Goal: Transaction & Acquisition: Purchase product/service

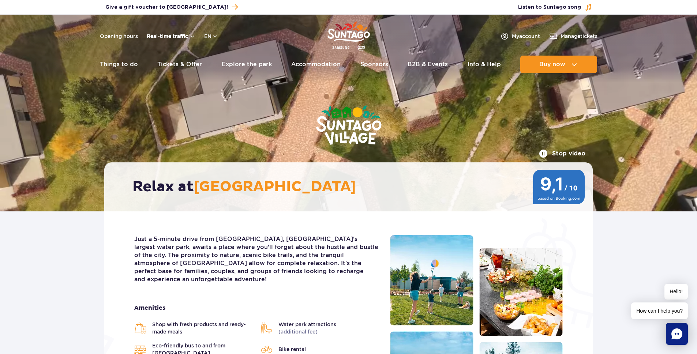
click at [163, 36] on button "Real-time traffic" at bounding box center [171, 36] width 49 height 6
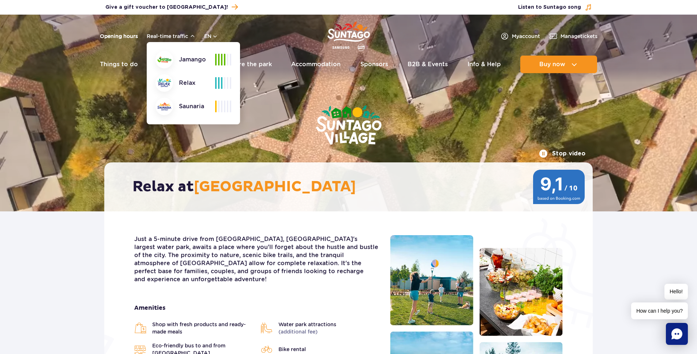
click at [131, 38] on link "Opening hours" at bounding box center [119, 36] width 38 height 7
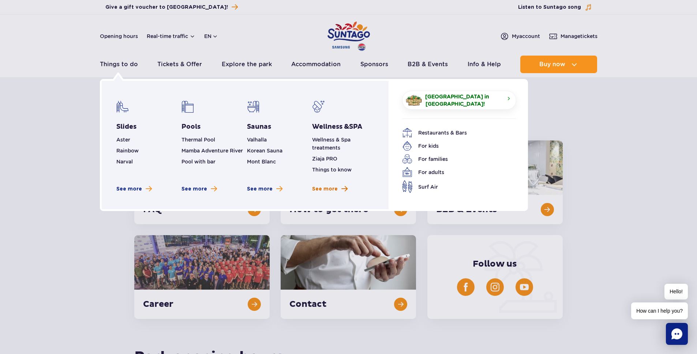
click at [340, 190] on link "See more" at bounding box center [329, 189] width 35 height 7
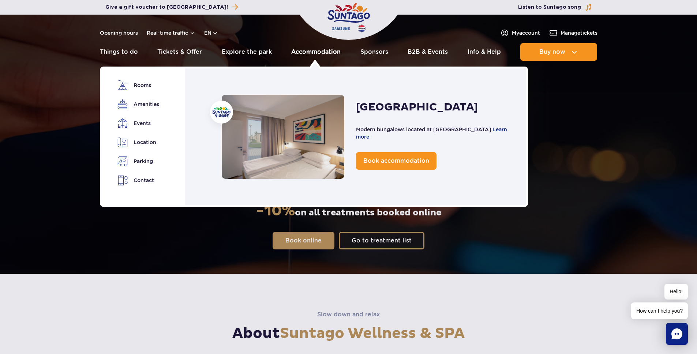
click at [322, 49] on link "Accommodation" at bounding box center [315, 52] width 49 height 18
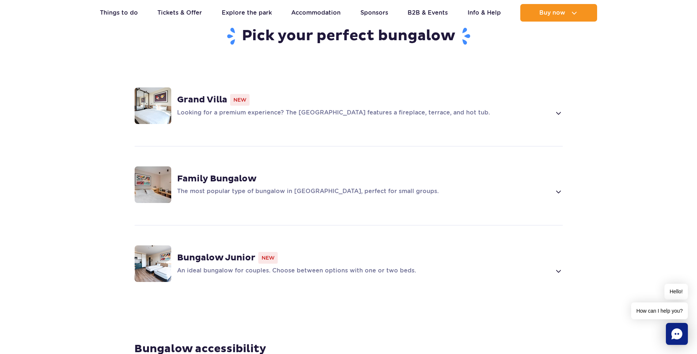
scroll to position [454, 0]
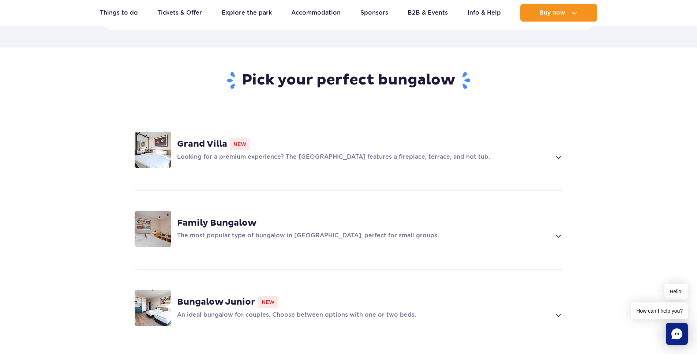
click at [205, 218] on strong "Family Bungalow" at bounding box center [216, 223] width 79 height 11
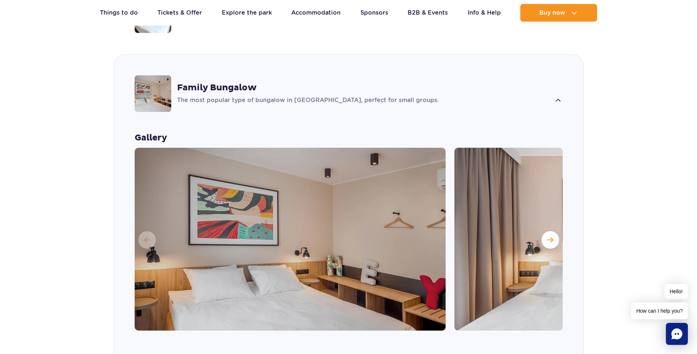
scroll to position [693, 0]
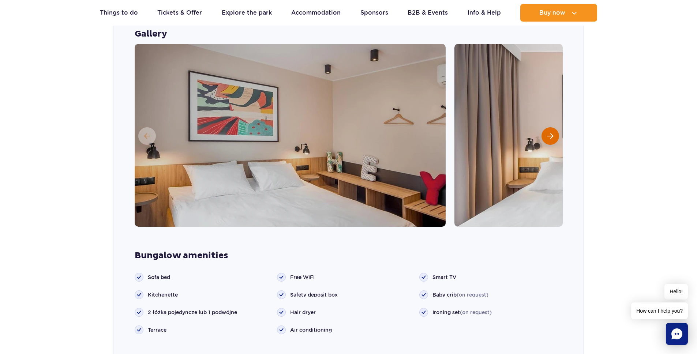
click at [554, 127] on button "Next slide" at bounding box center [551, 136] width 18 height 18
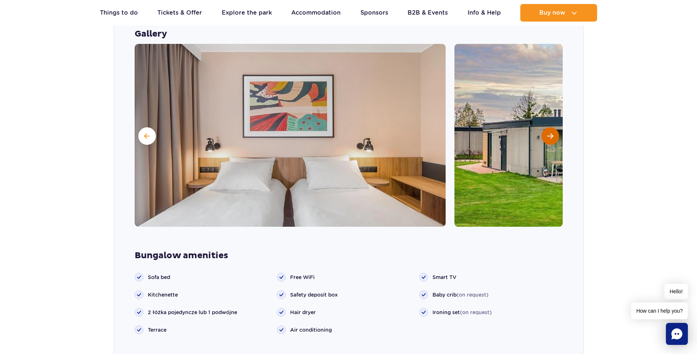
click at [554, 127] on button "Next slide" at bounding box center [551, 136] width 18 height 18
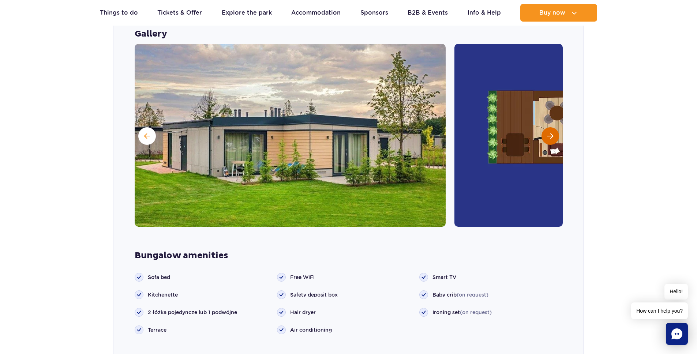
click at [554, 127] on button "Next slide" at bounding box center [551, 136] width 18 height 18
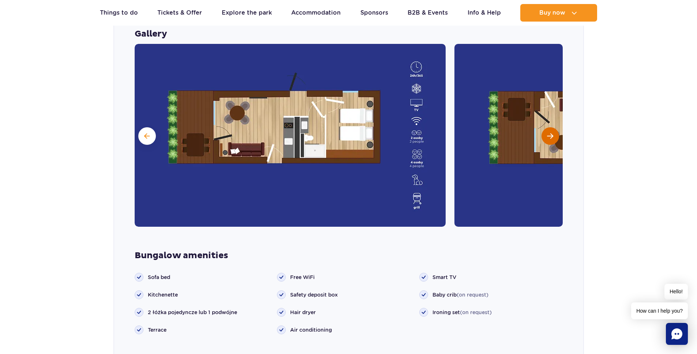
click at [554, 127] on button "Next slide" at bounding box center [551, 136] width 18 height 18
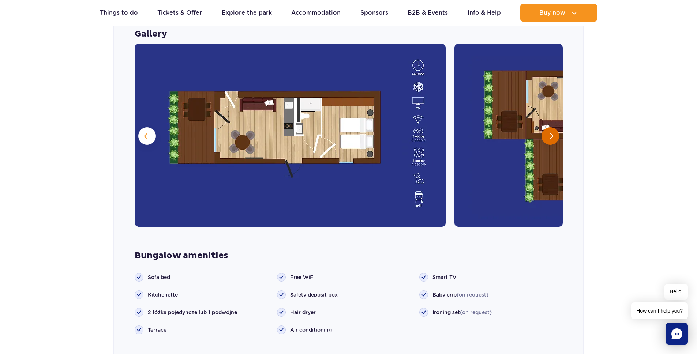
click at [554, 127] on button "Next slide" at bounding box center [551, 136] width 18 height 18
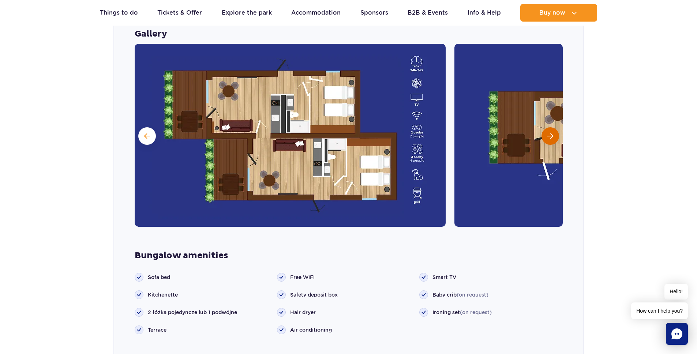
click at [554, 127] on button "Next slide" at bounding box center [551, 136] width 18 height 18
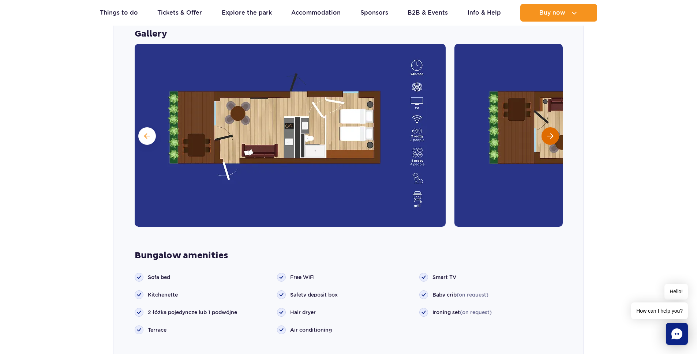
click at [554, 127] on button "Next slide" at bounding box center [551, 136] width 18 height 18
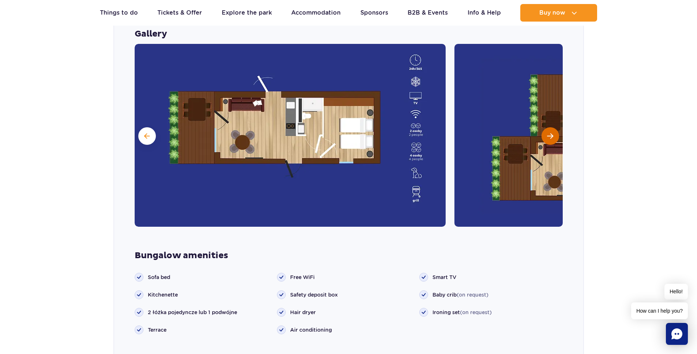
click at [554, 127] on button "Next slide" at bounding box center [551, 136] width 18 height 18
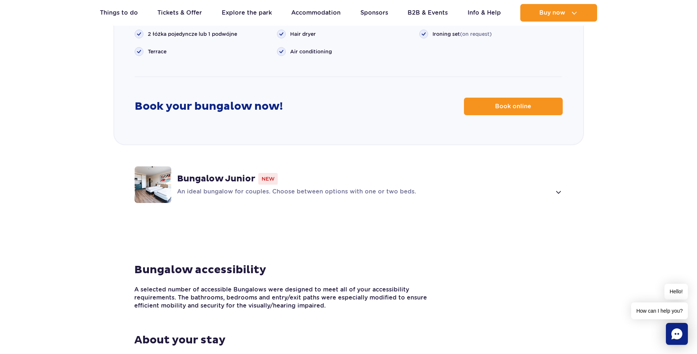
scroll to position [0, 0]
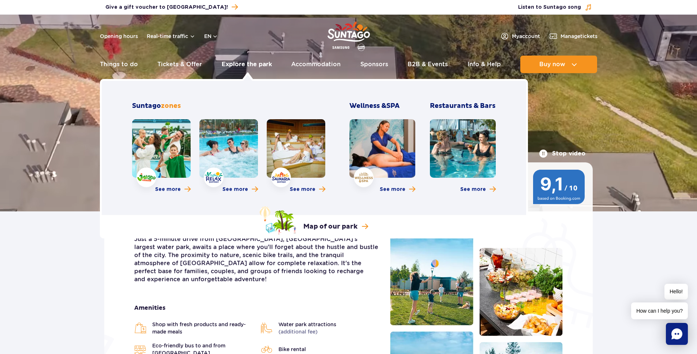
click at [245, 64] on link "Explore the park" at bounding box center [247, 65] width 50 height 18
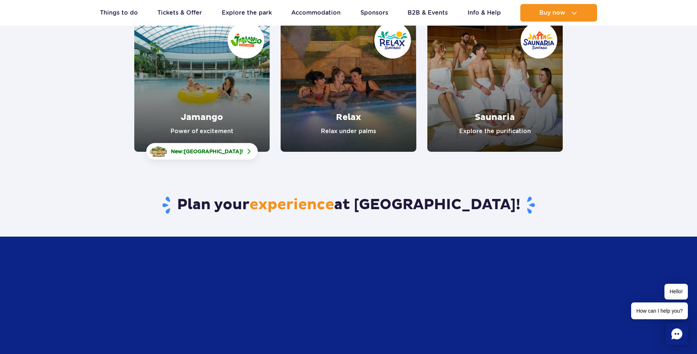
scroll to position [136, 0]
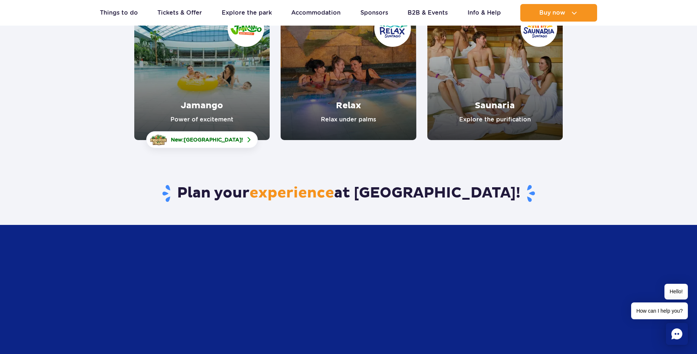
click at [351, 114] on link "Relax" at bounding box center [348, 72] width 135 height 135
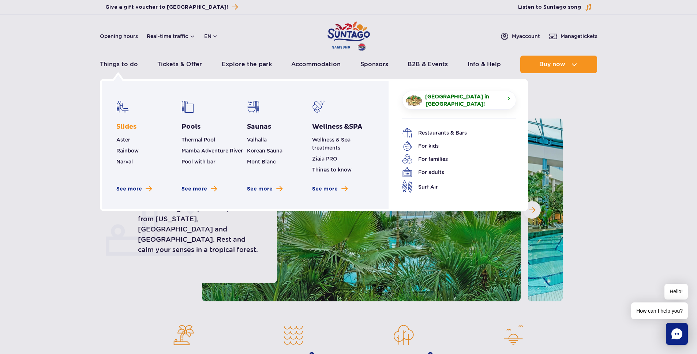
click at [126, 126] on link "Slides" at bounding box center [126, 127] width 20 height 9
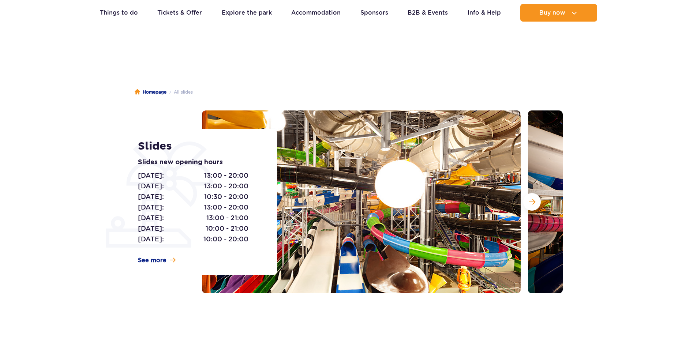
scroll to position [16, 0]
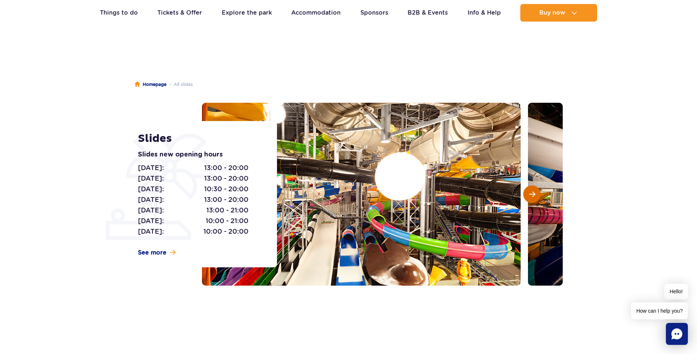
click at [530, 197] on span "Next slide" at bounding box center [532, 194] width 6 height 7
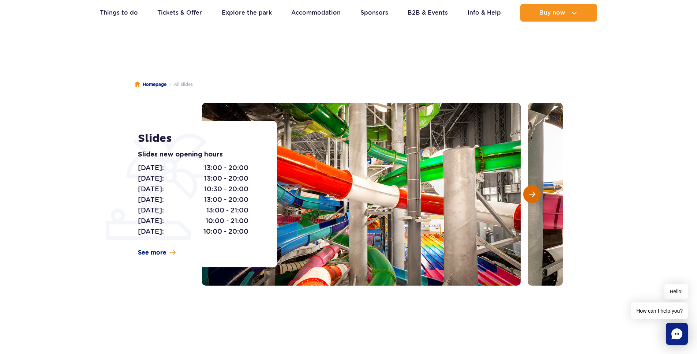
click at [530, 197] on span "Next slide" at bounding box center [532, 194] width 6 height 7
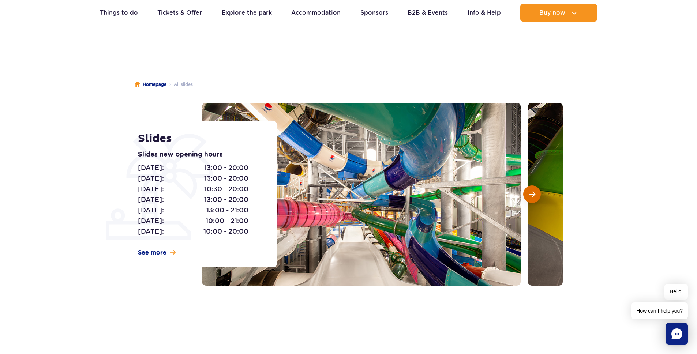
click at [530, 197] on span "Next slide" at bounding box center [532, 194] width 6 height 7
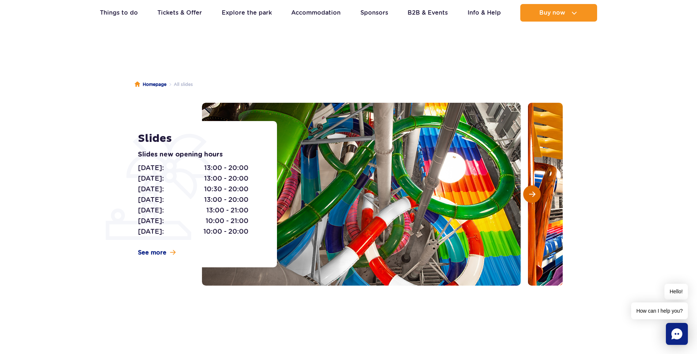
click at [530, 197] on span "Next slide" at bounding box center [532, 194] width 6 height 7
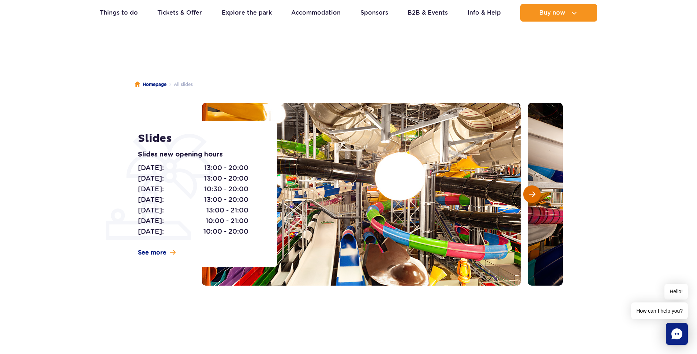
click at [530, 197] on span "Next slide" at bounding box center [532, 194] width 6 height 7
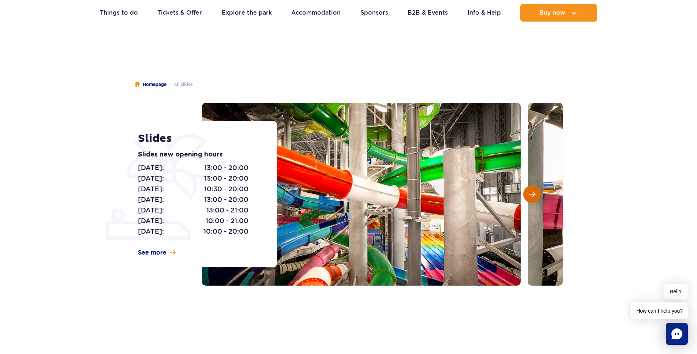
click at [530, 197] on span "Next slide" at bounding box center [532, 194] width 6 height 7
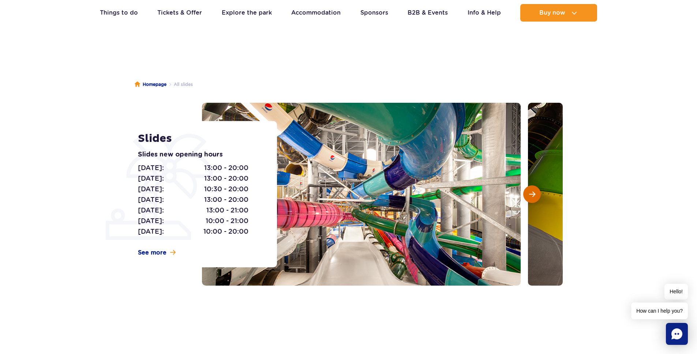
click at [530, 197] on span "Next slide" at bounding box center [532, 194] width 6 height 7
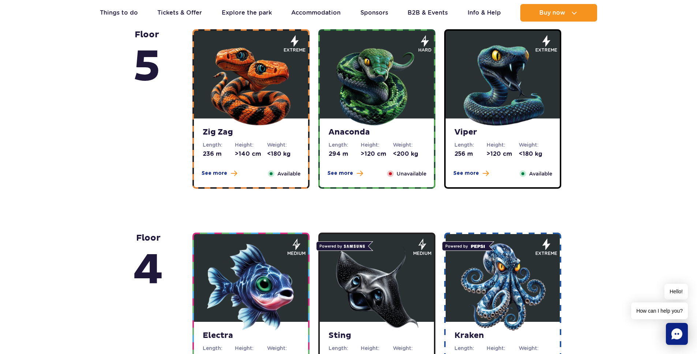
scroll to position [459, 0]
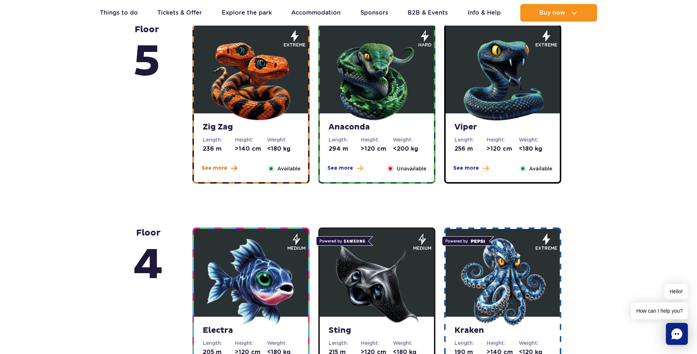
click at [220, 166] on span "See more" at bounding box center [215, 168] width 26 height 7
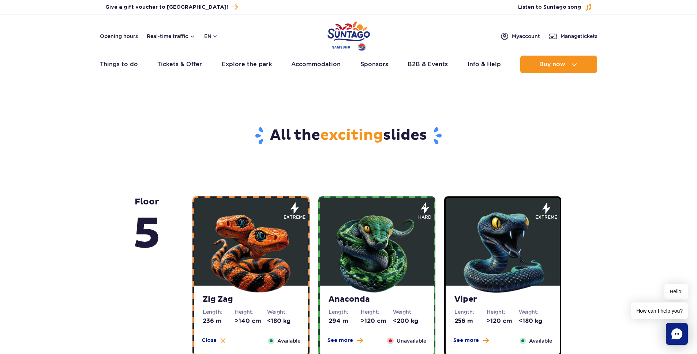
scroll to position [0, 0]
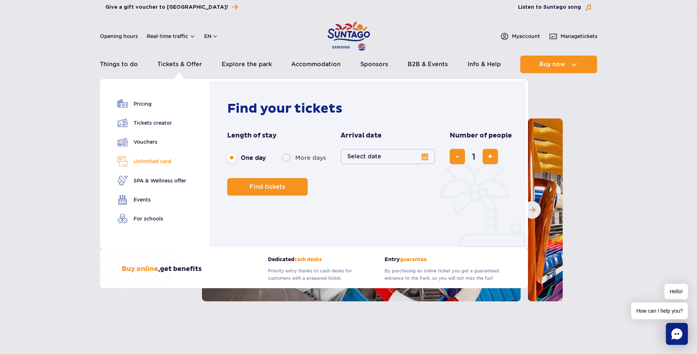
click at [150, 157] on link "Unlimited card" at bounding box center [151, 161] width 69 height 11
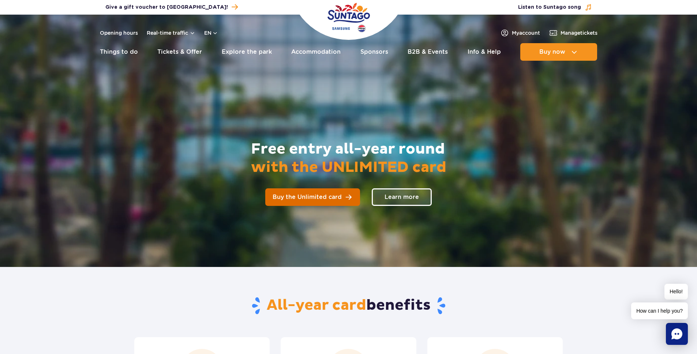
click at [293, 197] on span "Buy the Unlimited card" at bounding box center [307, 197] width 69 height 6
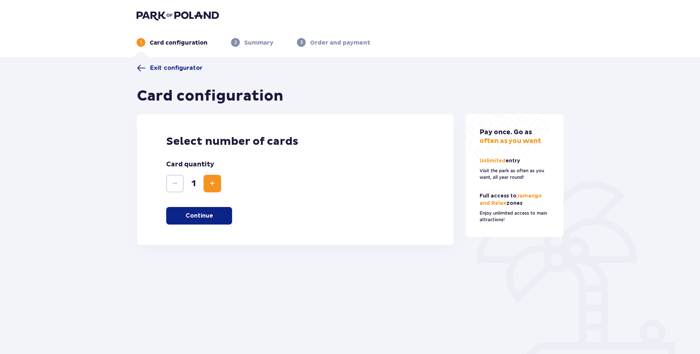
click at [213, 181] on span "Increase" at bounding box center [212, 183] width 9 height 9
click at [214, 221] on button "Continue" at bounding box center [199, 216] width 66 height 18
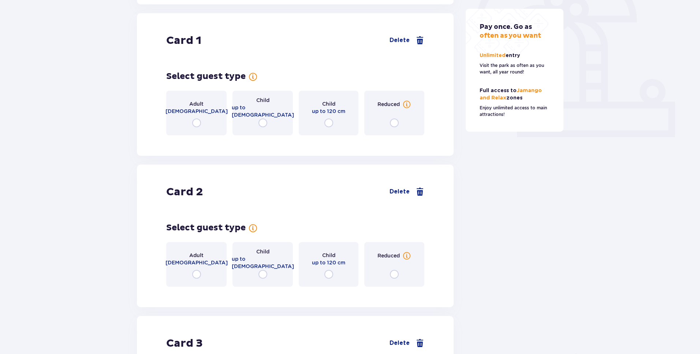
scroll to position [245, 0]
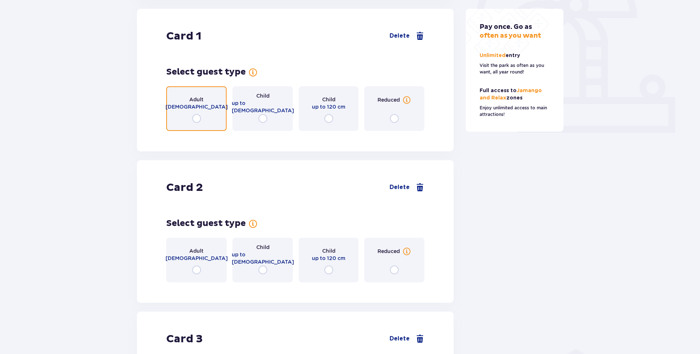
click at [196, 119] on input "radio" at bounding box center [196, 118] width 9 height 9
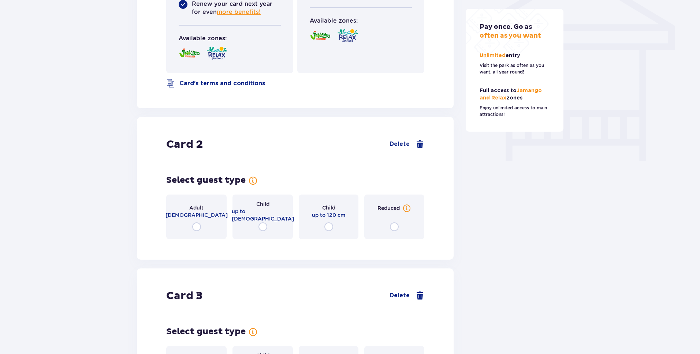
scroll to position [0, 0]
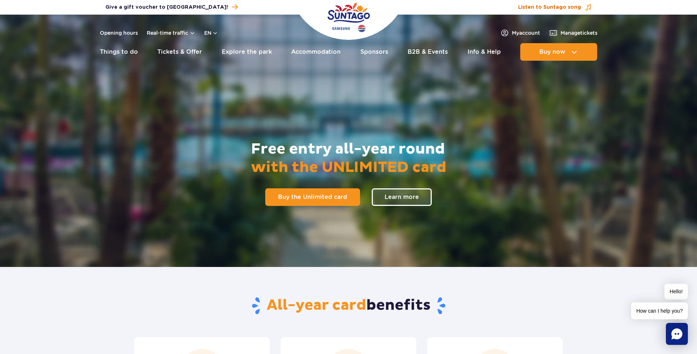
click at [557, 4] on span "Listen to Suntago song" at bounding box center [549, 7] width 63 height 7
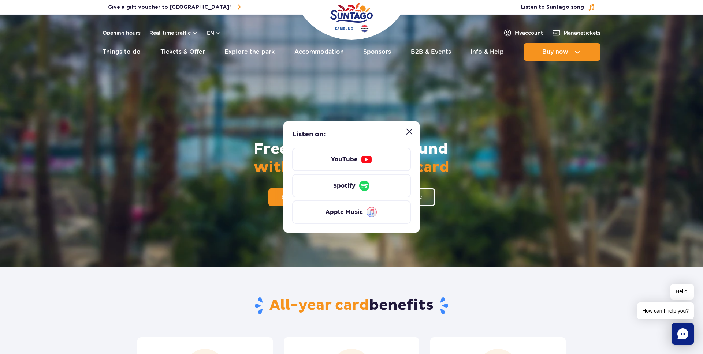
click at [412, 131] on button "Close “Listen to Suntago song” modal" at bounding box center [409, 131] width 15 height 15
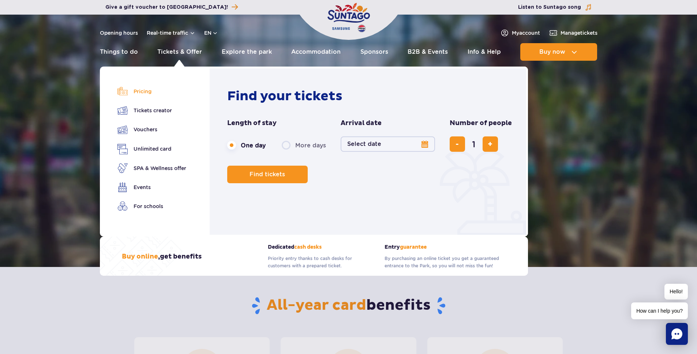
click at [142, 93] on link "Pricing" at bounding box center [151, 91] width 69 height 10
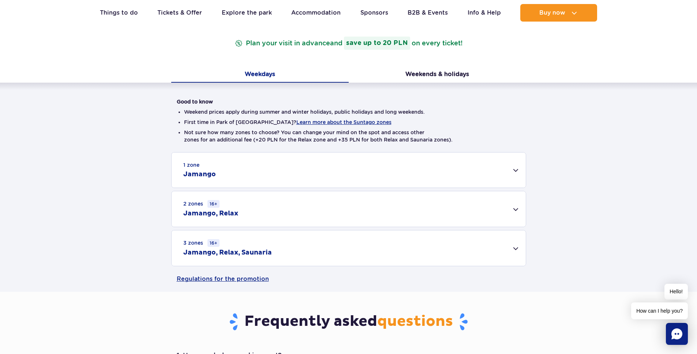
scroll to position [165, 0]
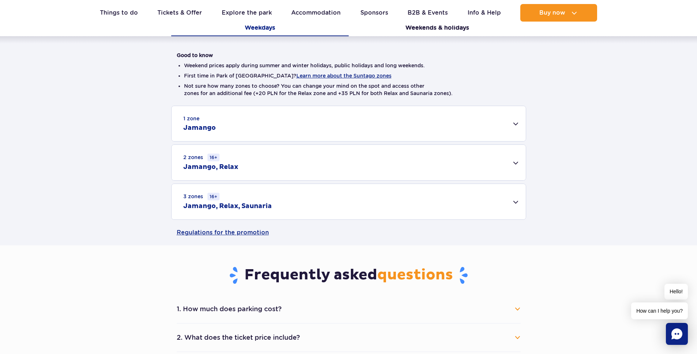
click at [298, 203] on div "3 zones 16+ Jamango, Relax, Saunaria" at bounding box center [349, 201] width 354 height 35
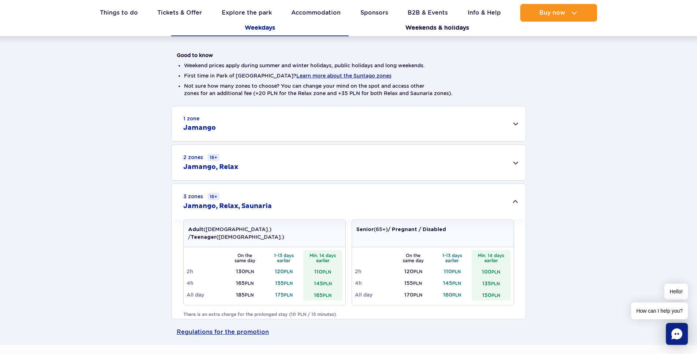
click at [295, 128] on div "1 zone Jamango" at bounding box center [349, 123] width 354 height 35
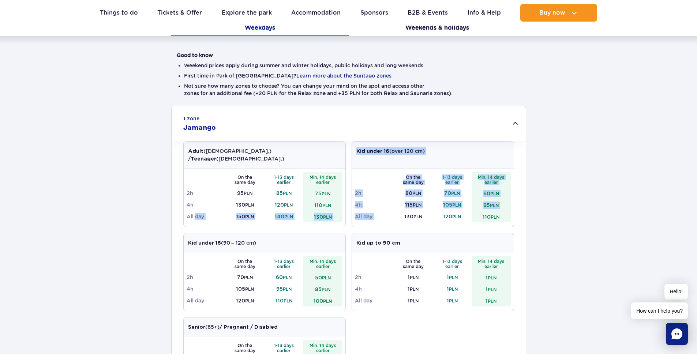
drag, startPoint x: 196, startPoint y: 208, endPoint x: 416, endPoint y: 205, distance: 219.9
click at [416, 205] on div "Adult (18 – 65 y.o.) / Teenager (16 – 18 y.o.) On the same day 1-13 days earlie…" at bounding box center [348, 271] width 331 height 260
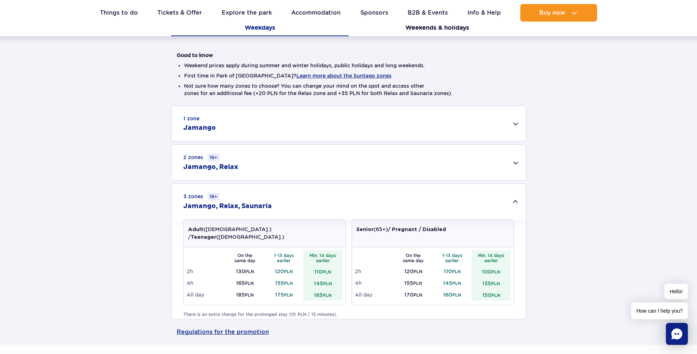
click at [359, 118] on div "1 zone Jamango" at bounding box center [349, 123] width 354 height 35
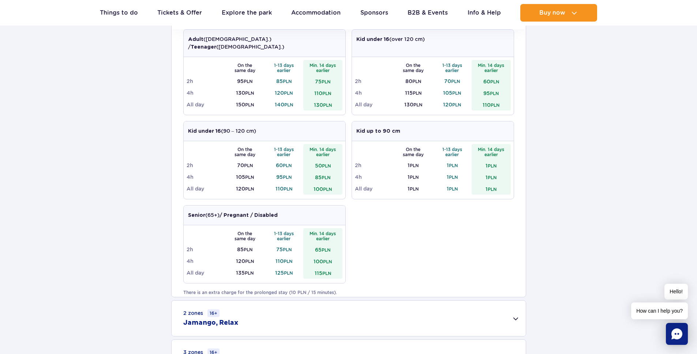
scroll to position [238, 0]
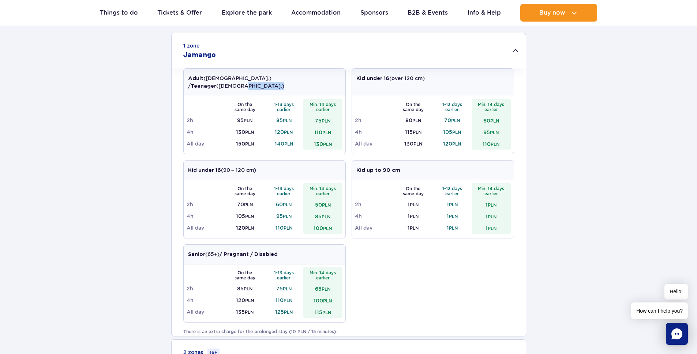
drag, startPoint x: 176, startPoint y: 136, endPoint x: 285, endPoint y: 81, distance: 121.8
click at [285, 81] on div "Adult (18 – 65 y.o.) / Teenager (16 – 18 y.o.) On the same day 1-13 days earlie…" at bounding box center [349, 202] width 354 height 268
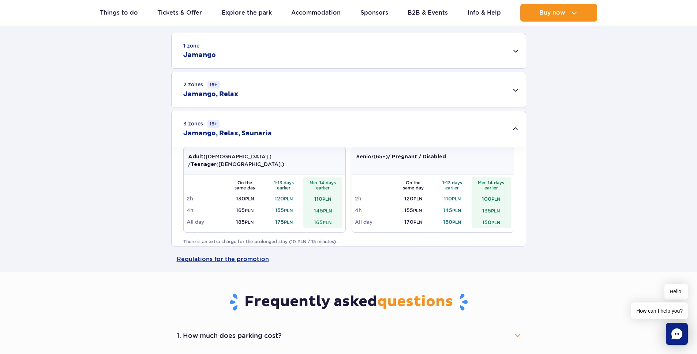
click at [250, 64] on div "1 zone Jamango" at bounding box center [349, 50] width 354 height 35
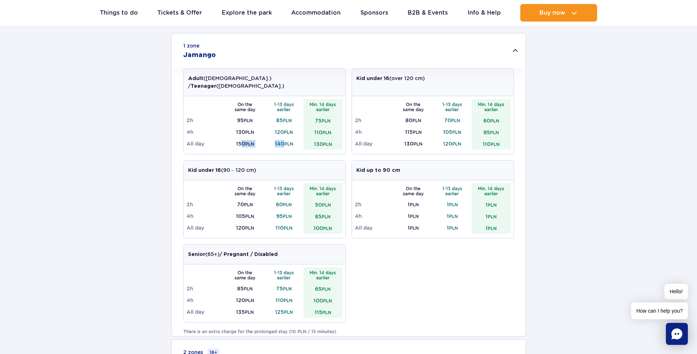
drag, startPoint x: 239, startPoint y: 136, endPoint x: 282, endPoint y: 137, distance: 42.8
click at [282, 138] on tr "All day 150 PLN 140 PLN 130 PLN" at bounding box center [265, 144] width 156 height 12
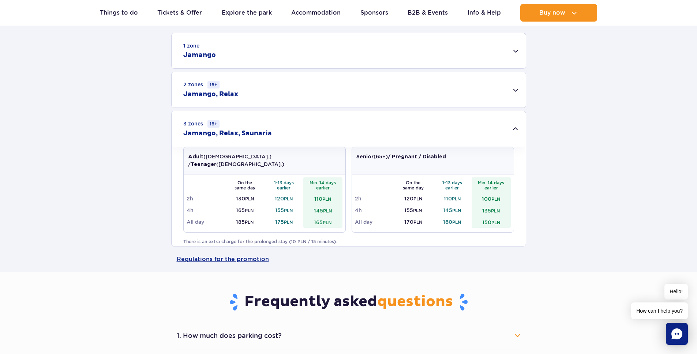
click at [270, 106] on div "2 zones 16+ Jamango, Relax" at bounding box center [349, 89] width 354 height 35
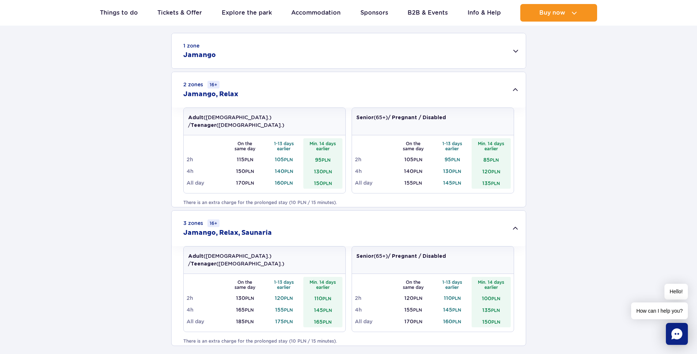
click at [257, 46] on div "1 zone Jamango" at bounding box center [349, 50] width 354 height 35
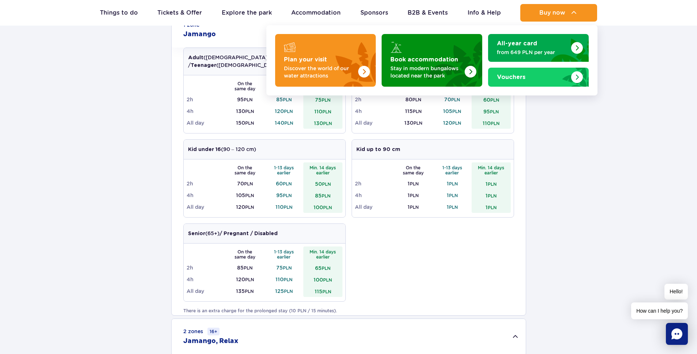
scroll to position [0, 0]
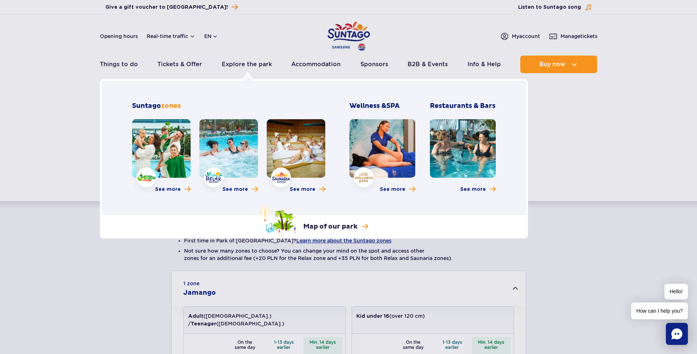
click at [170, 141] on link at bounding box center [161, 148] width 59 height 59
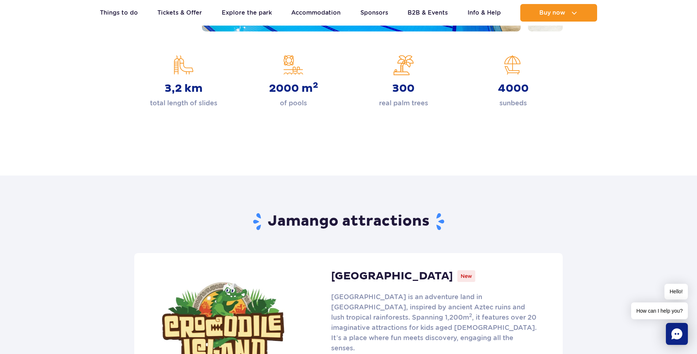
scroll to position [270, 0]
drag, startPoint x: 301, startPoint y: 87, endPoint x: 270, endPoint y: 123, distance: 47.7
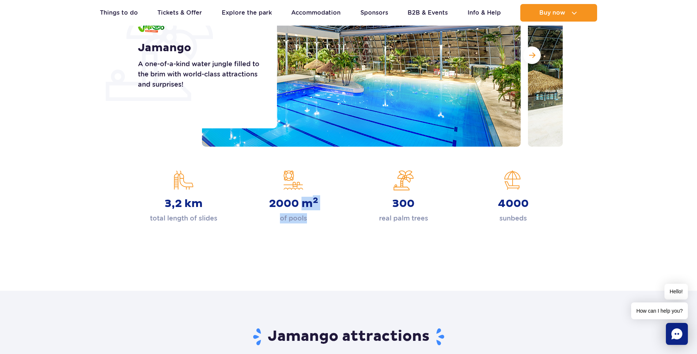
scroll to position [36, 0]
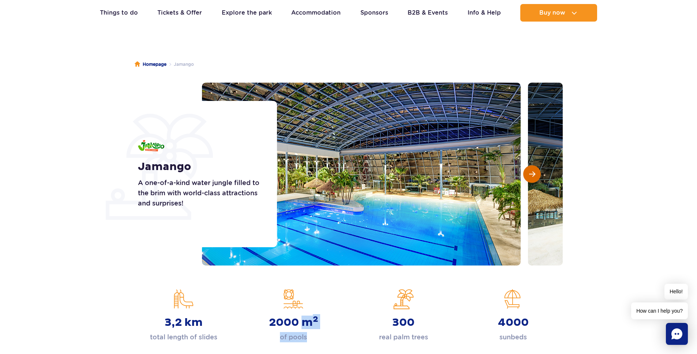
click at [527, 174] on button "Next slide" at bounding box center [532, 174] width 18 height 18
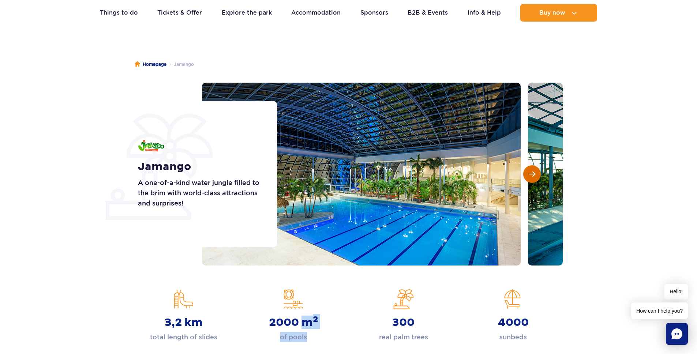
click at [527, 174] on button "Next slide" at bounding box center [532, 174] width 18 height 18
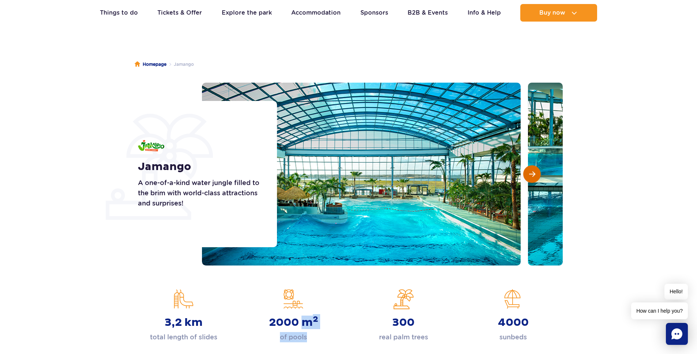
click at [527, 174] on button "Next slide" at bounding box center [532, 174] width 18 height 18
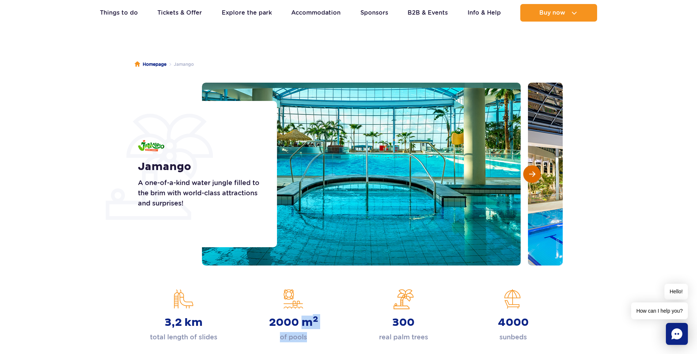
click at [527, 174] on button "Next slide" at bounding box center [532, 174] width 18 height 18
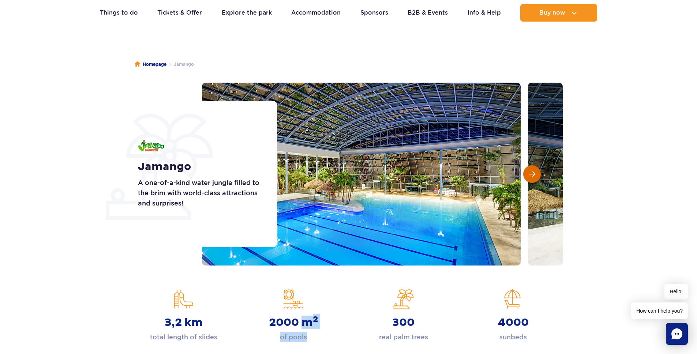
click at [527, 174] on button "Next slide" at bounding box center [532, 174] width 18 height 18
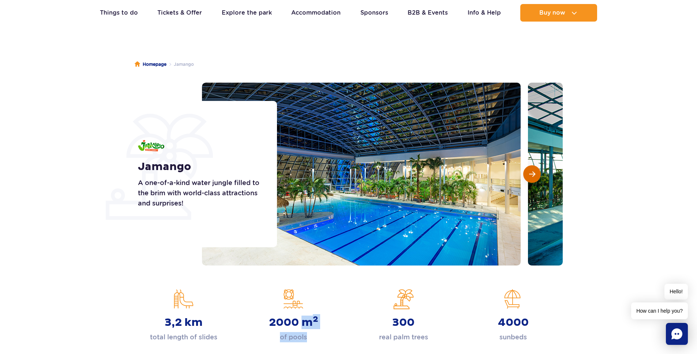
click at [527, 174] on button "Next slide" at bounding box center [532, 174] width 18 height 18
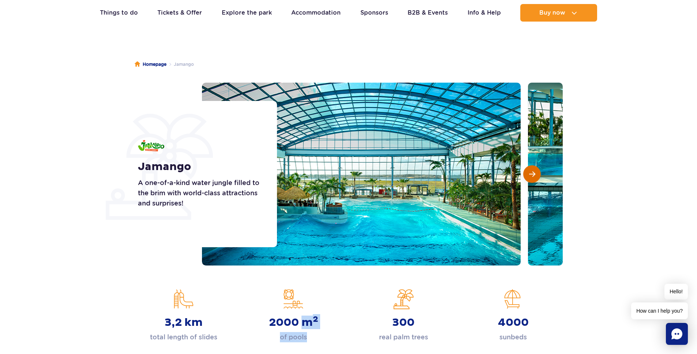
click at [527, 174] on button "Next slide" at bounding box center [532, 174] width 18 height 18
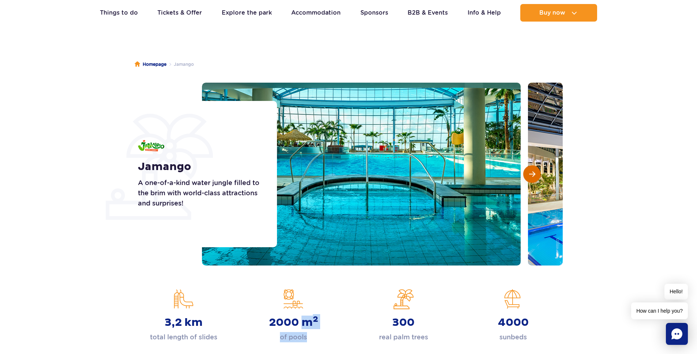
click at [527, 174] on button "Next slide" at bounding box center [532, 174] width 18 height 18
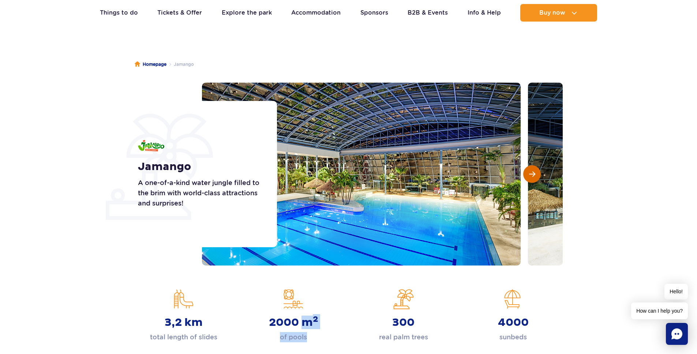
click at [527, 174] on button "Next slide" at bounding box center [532, 174] width 18 height 18
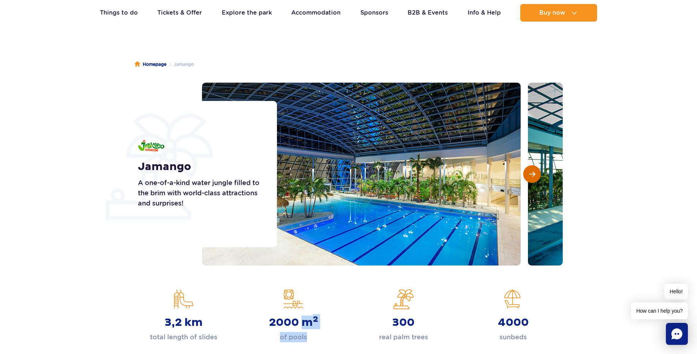
click at [527, 174] on button "Next slide" at bounding box center [532, 174] width 18 height 18
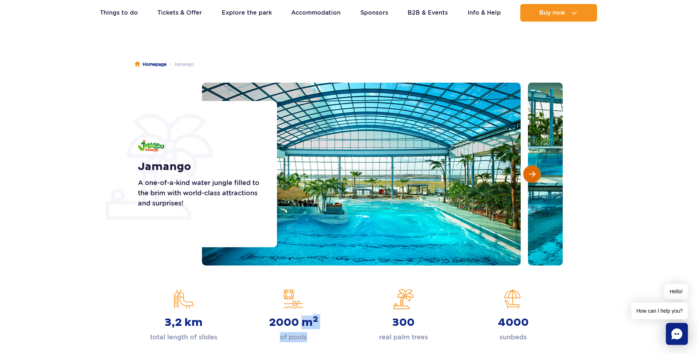
click at [527, 174] on button "Next slide" at bounding box center [532, 174] width 18 height 18
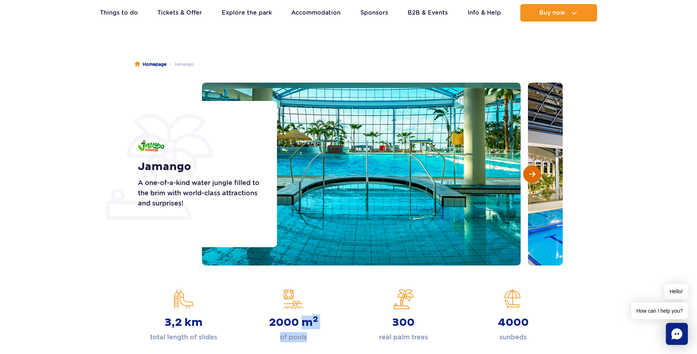
click at [527, 174] on button "Next slide" at bounding box center [532, 174] width 18 height 18
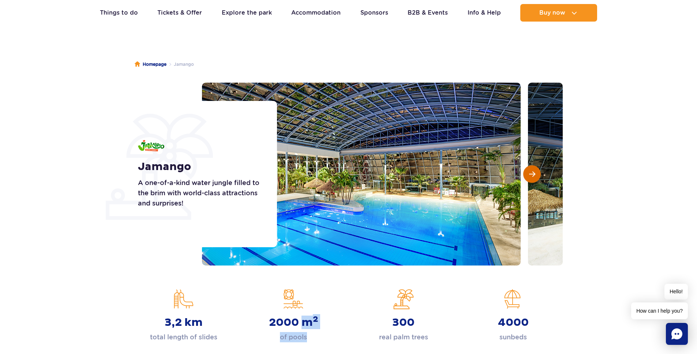
click at [527, 174] on button "Next slide" at bounding box center [532, 174] width 18 height 18
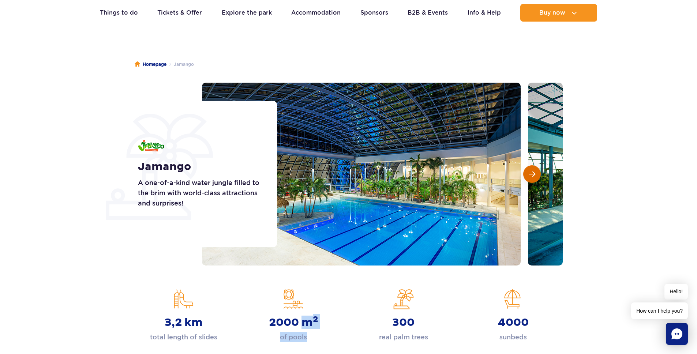
click at [527, 174] on button "Next slide" at bounding box center [532, 174] width 18 height 18
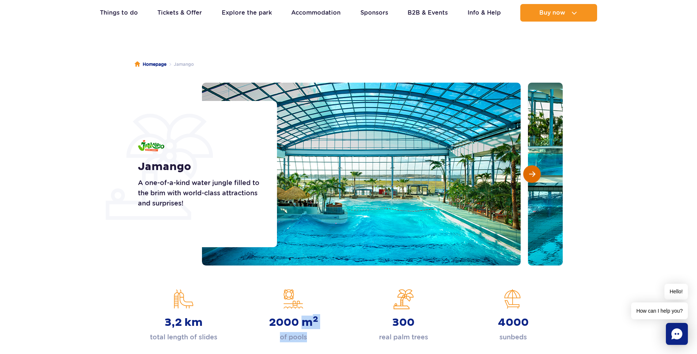
click at [527, 174] on button "Next slide" at bounding box center [532, 174] width 18 height 18
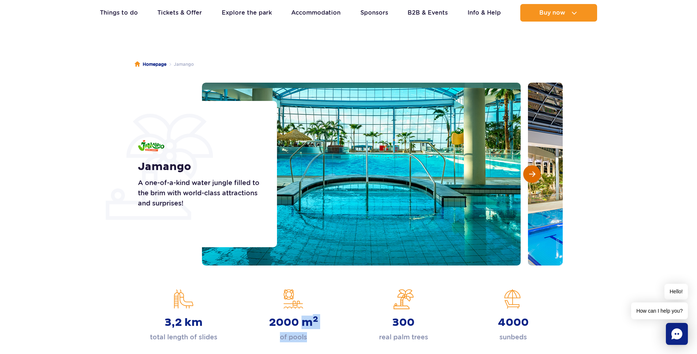
click at [527, 174] on button "Next slide" at bounding box center [532, 174] width 18 height 18
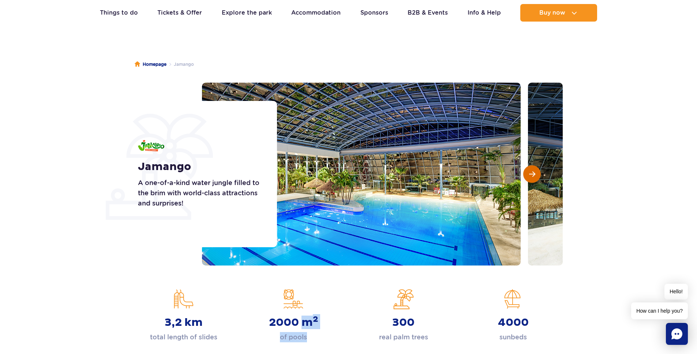
click at [527, 174] on button "Next slide" at bounding box center [532, 174] width 18 height 18
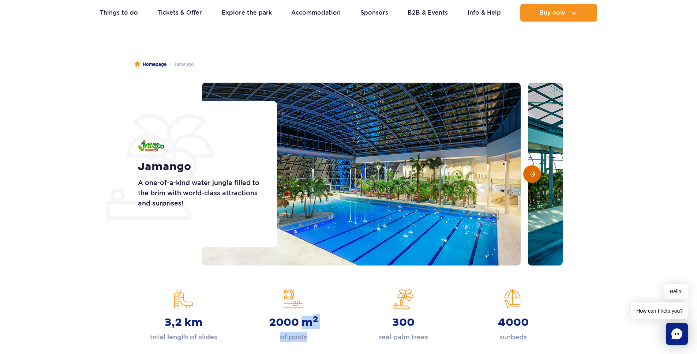
click at [527, 174] on button "Next slide" at bounding box center [532, 174] width 18 height 18
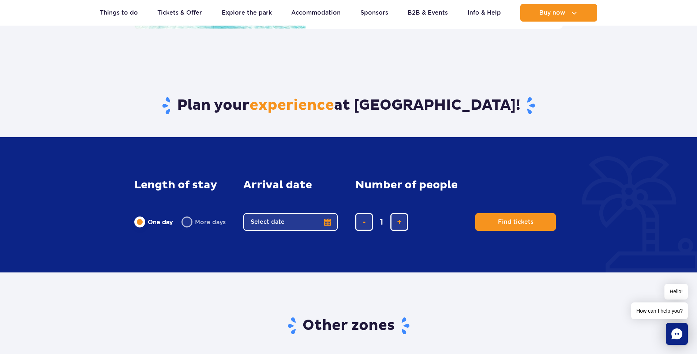
scroll to position [1177, 0]
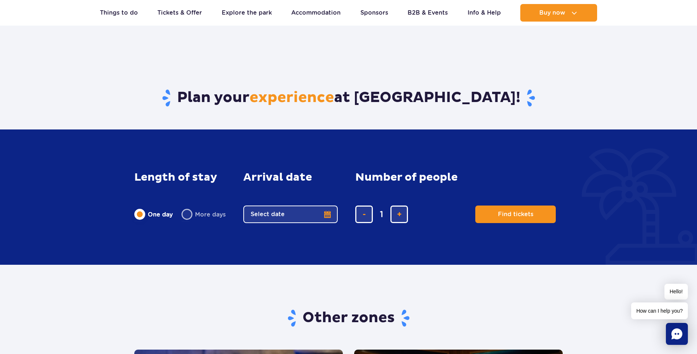
click at [306, 212] on button "Select date" at bounding box center [290, 215] width 94 height 18
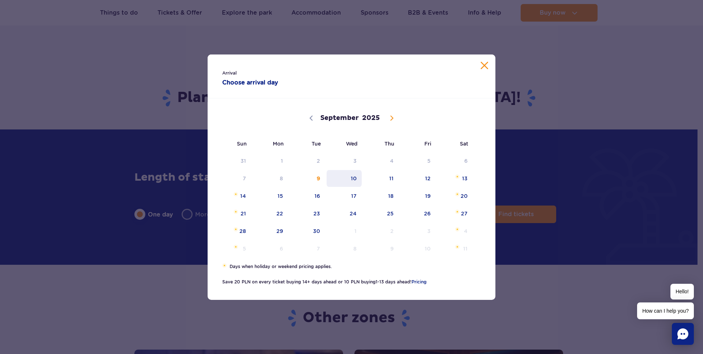
click at [347, 176] on span "10" at bounding box center [344, 178] width 37 height 17
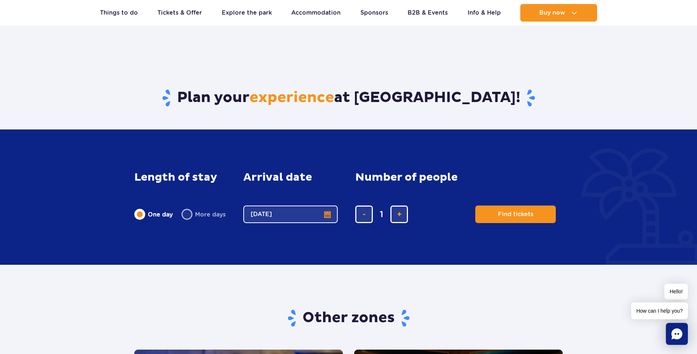
click at [187, 213] on label "More days" at bounding box center [204, 214] width 44 height 15
click at [187, 221] on input "More days" at bounding box center [186, 221] width 8 height 1
radio input "false"
radio input "true"
click at [401, 214] on span "add ticket" at bounding box center [399, 214] width 5 height 0
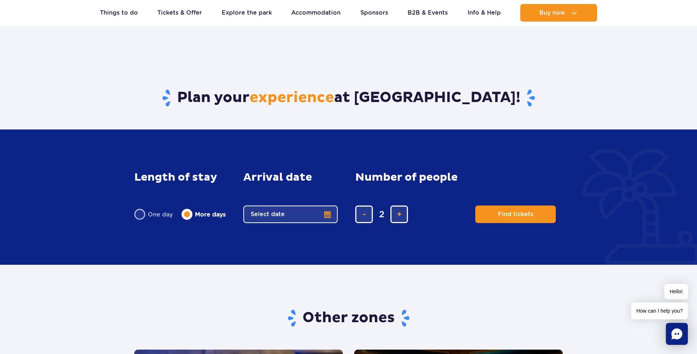
click at [296, 210] on button "Select date" at bounding box center [290, 215] width 94 height 18
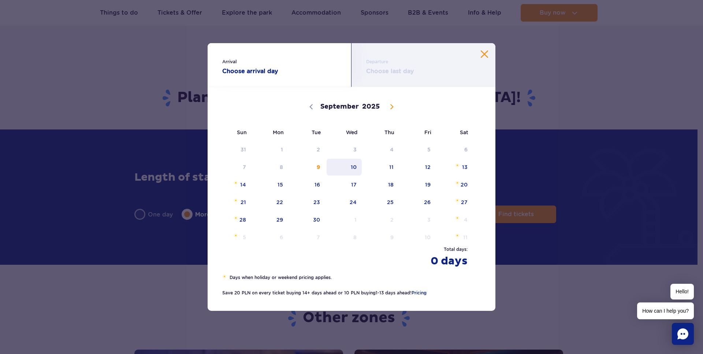
click at [345, 170] on span "10" at bounding box center [344, 167] width 37 height 17
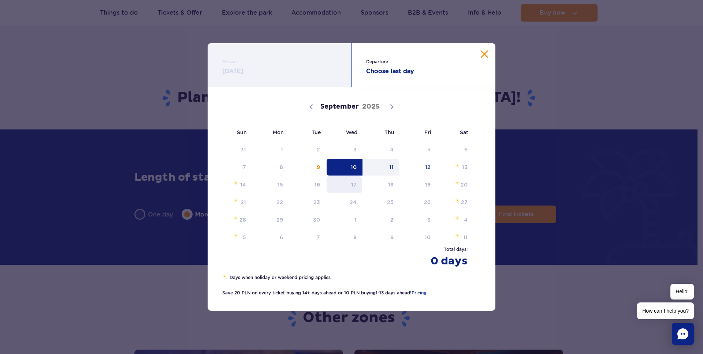
click at [347, 183] on span "17" at bounding box center [344, 184] width 37 height 17
click at [348, 182] on span "17" at bounding box center [344, 184] width 37 height 17
click at [430, 164] on span "12" at bounding box center [417, 167] width 37 height 17
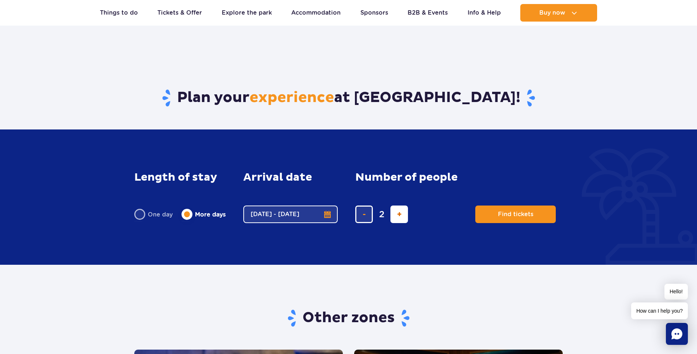
click at [400, 218] on button "add ticket" at bounding box center [399, 215] width 18 height 18
type input "5"
click at [501, 213] on span "Find tickets" at bounding box center [512, 214] width 35 height 7
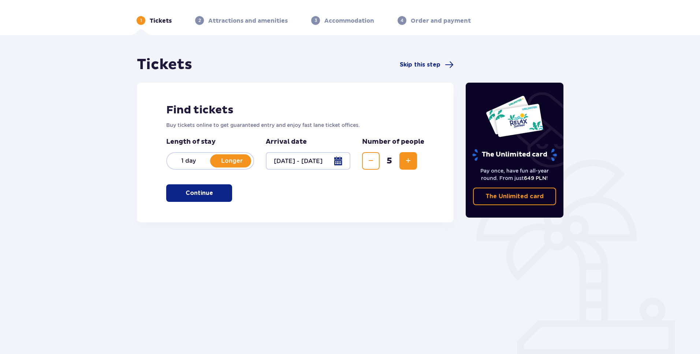
scroll to position [26, 0]
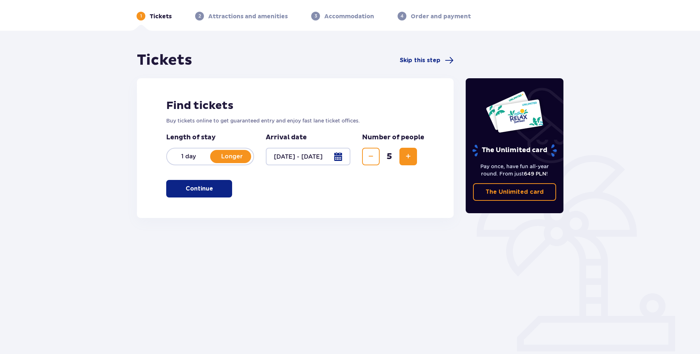
click at [223, 154] on p "Longer" at bounding box center [231, 157] width 43 height 8
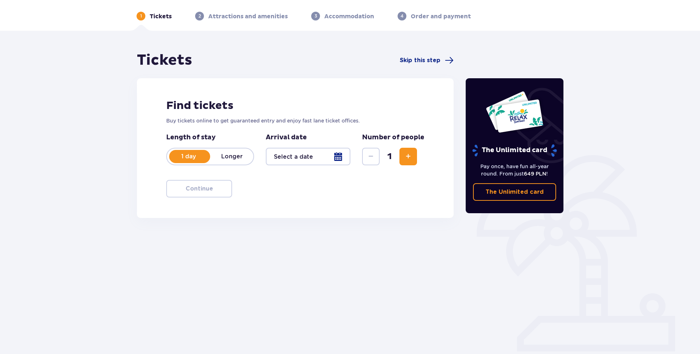
click at [223, 154] on p "Longer" at bounding box center [231, 157] width 43 height 8
click at [212, 179] on div "Find tickets Buy tickets online to get guaranteed entry and enjoy fast lane tic…" at bounding box center [295, 148] width 317 height 140
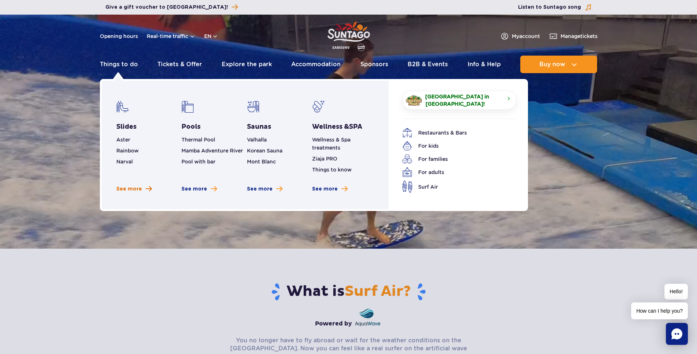
click at [135, 189] on span "See more" at bounding box center [129, 189] width 26 height 7
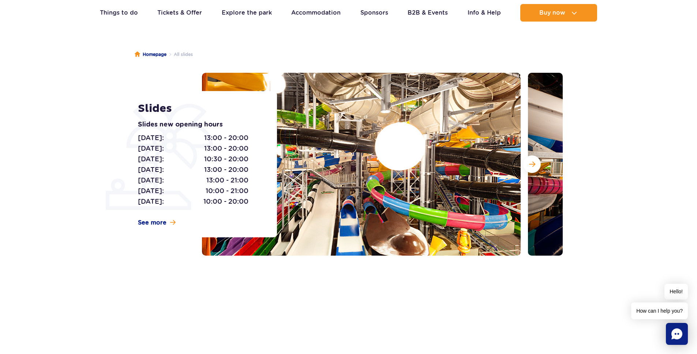
scroll to position [34, 0]
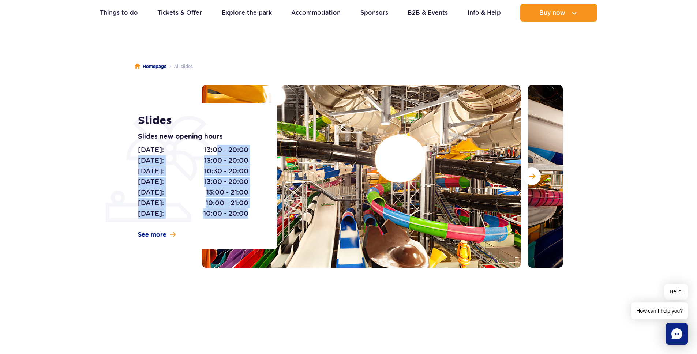
drag, startPoint x: 211, startPoint y: 174, endPoint x: 269, endPoint y: 220, distance: 73.5
click at [269, 220] on div "Slides Slides new opening hours Monday: 13:00 - 20:00 Tuesday: 13:00 - 20:00 We…" at bounding box center [203, 176] width 148 height 146
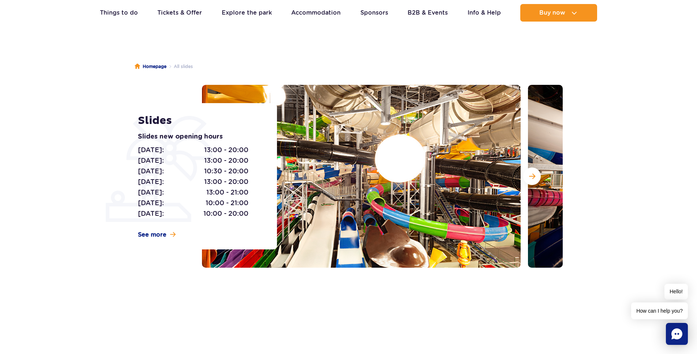
click at [188, 132] on p "Slides new opening hours" at bounding box center [199, 137] width 123 height 10
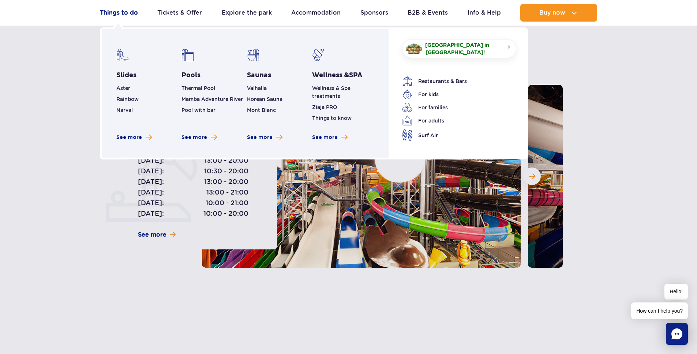
click at [128, 13] on link "Things to do" at bounding box center [119, 13] width 38 height 18
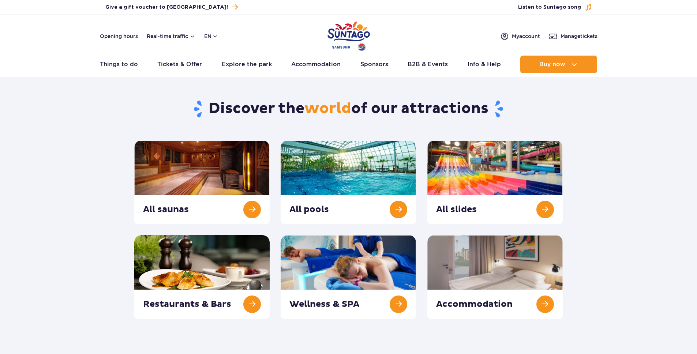
click at [128, 13] on div "Buy voucher Give a gift voucher to Suntago! Manage tickets Listen to Suntago so…" at bounding box center [348, 7] width 697 height 15
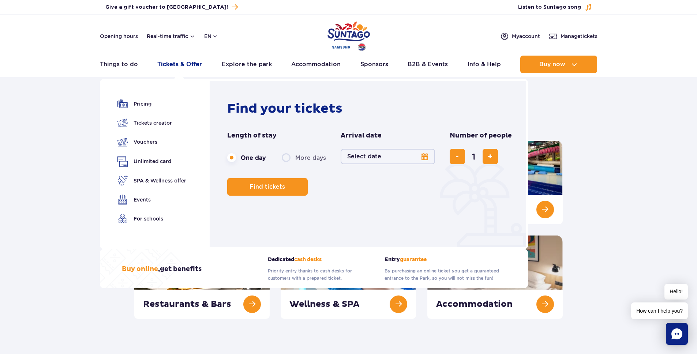
click at [176, 68] on link "Tickets & Offer" at bounding box center [179, 65] width 45 height 18
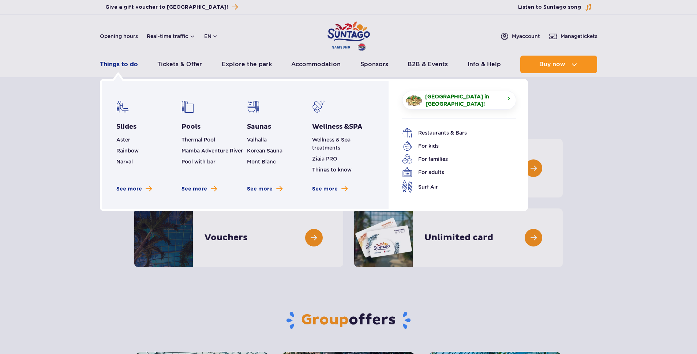
click at [116, 62] on link "Things to do" at bounding box center [119, 65] width 38 height 18
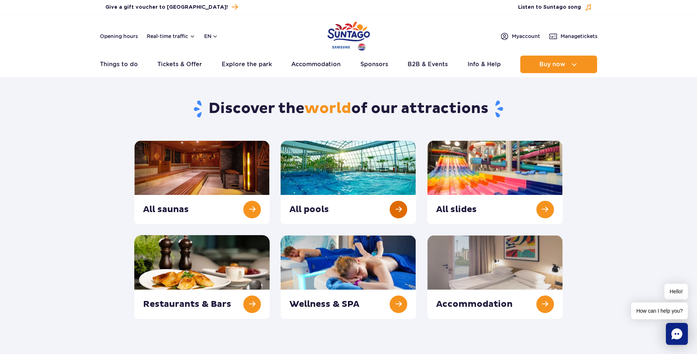
click at [401, 207] on link at bounding box center [348, 183] width 135 height 84
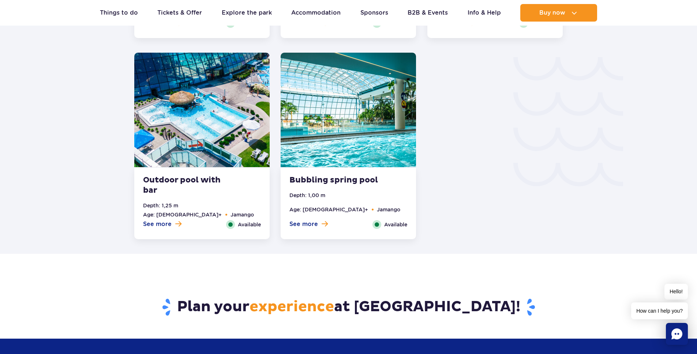
scroll to position [1206, 0]
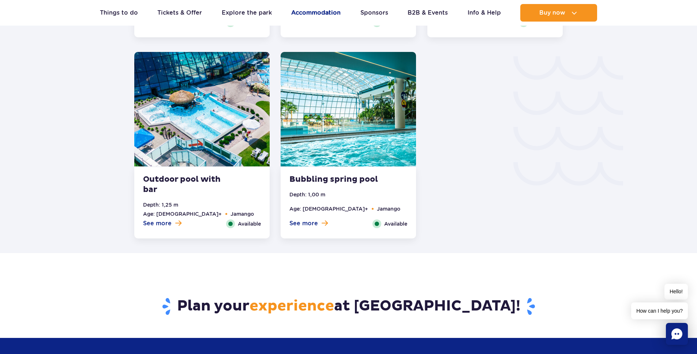
click at [326, 13] on link "Accommodation" at bounding box center [315, 13] width 49 height 18
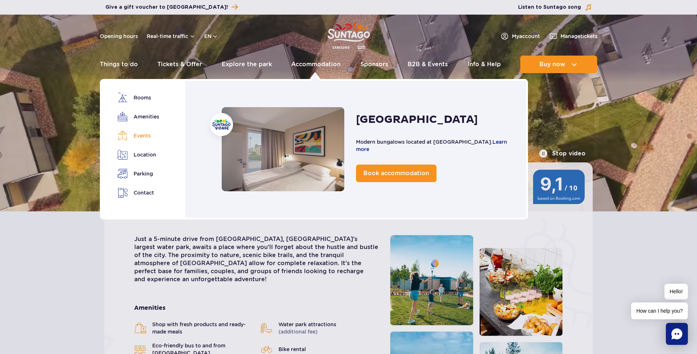
click at [147, 140] on link "Events" at bounding box center [137, 136] width 41 height 10
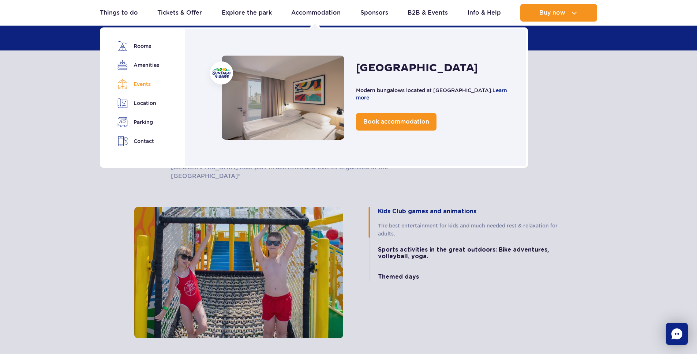
scroll to position [1440, 0]
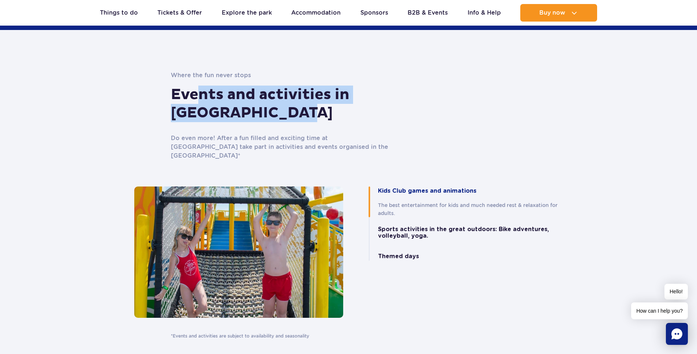
drag, startPoint x: 200, startPoint y: 81, endPoint x: 354, endPoint y: 94, distance: 154.7
click at [354, 94] on h3 "Events and activities in Suntago Village" at bounding box center [281, 104] width 220 height 37
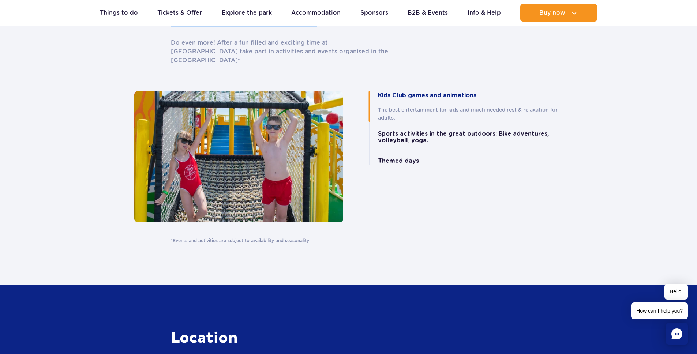
scroll to position [1535, 0]
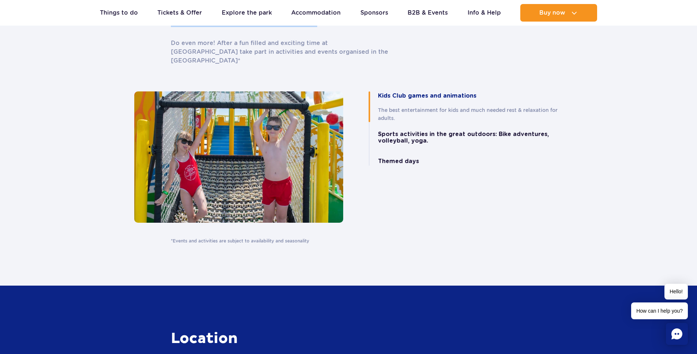
click at [406, 131] on button "Sports activities in the great outdoors: Bike adventures, volleyball, yoga." at bounding box center [470, 138] width 185 height 14
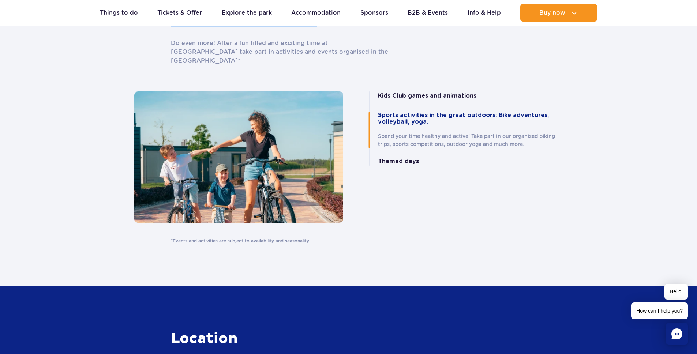
click at [400, 158] on button "Themed days" at bounding box center [398, 161] width 41 height 7
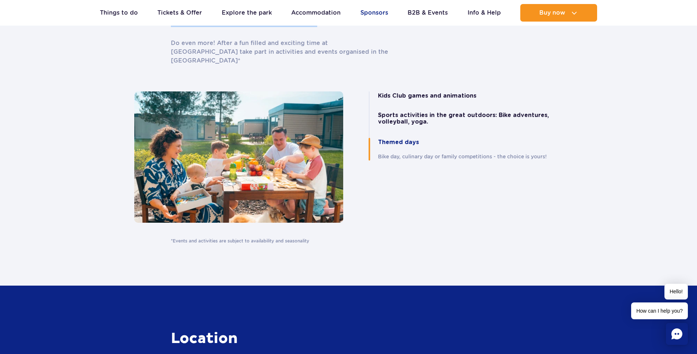
click at [375, 11] on link "Sponsors" at bounding box center [374, 13] width 28 height 18
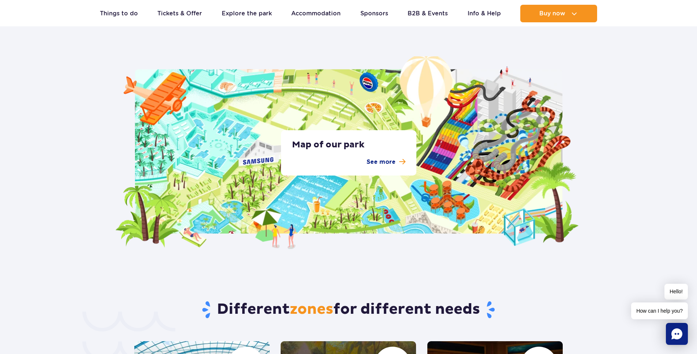
scroll to position [1331, 0]
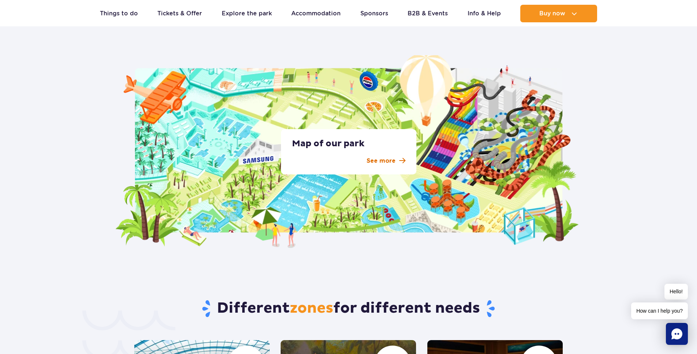
click at [390, 162] on p "See more" at bounding box center [381, 161] width 29 height 9
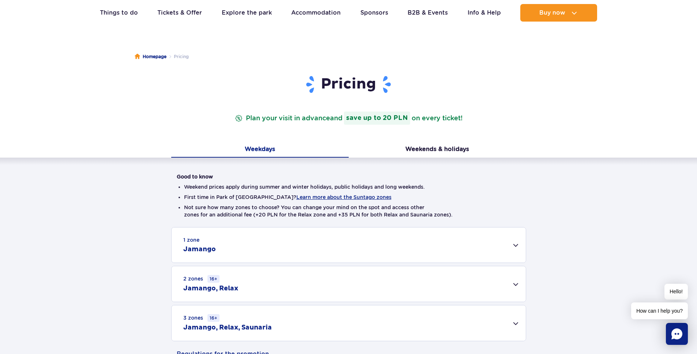
scroll to position [57, 0]
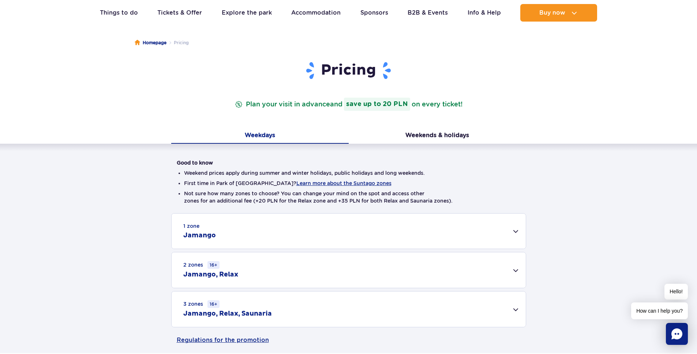
drag, startPoint x: 260, startPoint y: 104, endPoint x: 480, endPoint y: 108, distance: 220.3
click at [476, 110] on header "Pricing Plan your visit in advance and save up to 20 PLN on every ticket!" at bounding box center [349, 86] width 344 height 50
click at [484, 106] on header "Pricing Plan your visit in advance and save up to 20 PLN on every ticket!" at bounding box center [349, 86] width 344 height 50
click at [351, 104] on strong "save up to 20 PLN" at bounding box center [377, 104] width 66 height 13
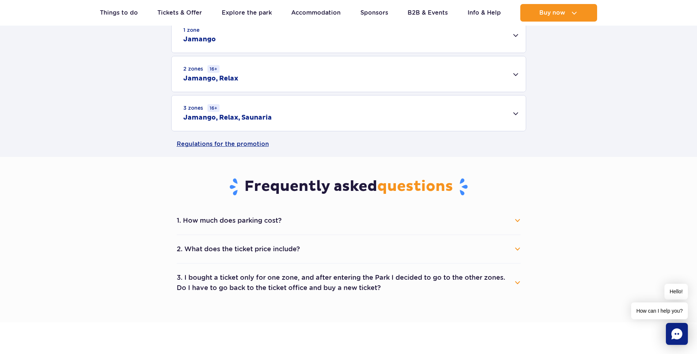
scroll to position [255, 0]
click at [301, 217] on button "1. How much does parking cost?" at bounding box center [349, 220] width 344 height 16
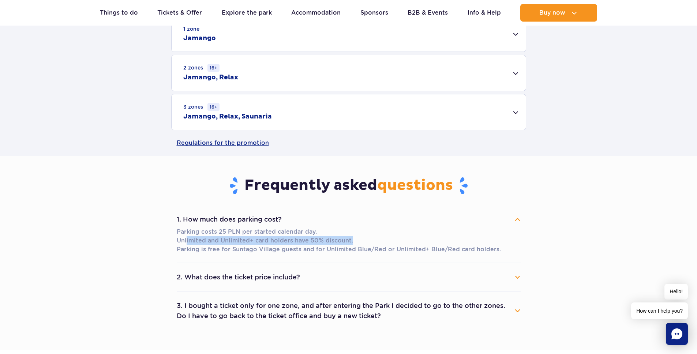
drag, startPoint x: 186, startPoint y: 240, endPoint x: 374, endPoint y: 241, distance: 187.4
click at [374, 241] on p "Parking costs 25 PLN per started calendar day. Unlimited and Unlimited+ card ho…" at bounding box center [349, 241] width 344 height 26
drag, startPoint x: 190, startPoint y: 246, endPoint x: 308, endPoint y: 256, distance: 117.9
click at [308, 256] on div "Parking costs 25 PLN per started calendar day. Unlimited and Unlimited+ card ho…" at bounding box center [349, 242] width 344 height 29
click at [276, 280] on button "2. What does the ticket price include?" at bounding box center [349, 277] width 344 height 16
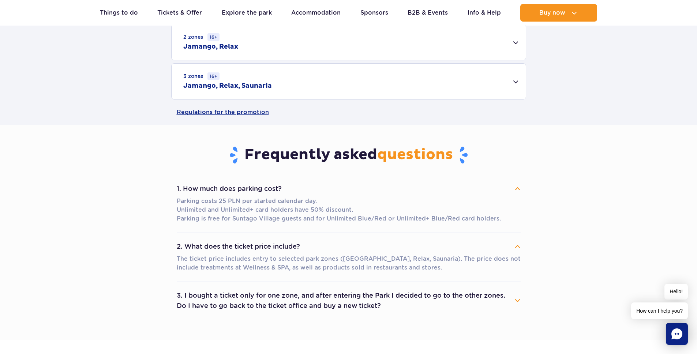
scroll to position [305, 0]
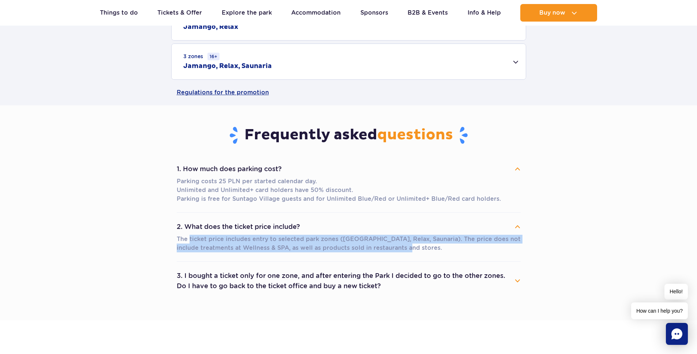
drag, startPoint x: 190, startPoint y: 238, endPoint x: 529, endPoint y: 247, distance: 339.7
click at [529, 247] on section "Frequently asked questions 1. How much does parking cost? Parking costs 25 PLN …" at bounding box center [348, 212] width 697 height 215
click at [192, 254] on div "The ticket price includes entry to selected park zones (Jamango, Relax, Saunari…" at bounding box center [349, 245] width 344 height 20
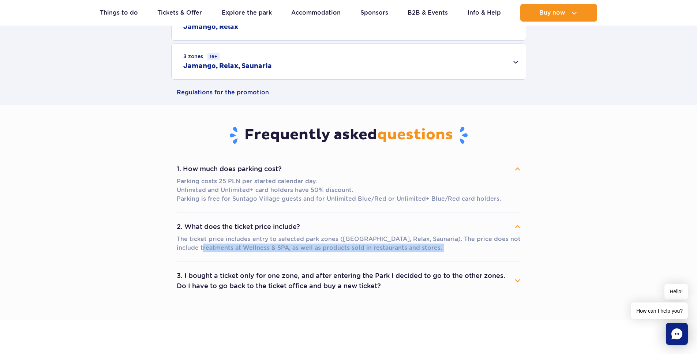
drag, startPoint x: 210, startPoint y: 246, endPoint x: 413, endPoint y: 270, distance: 204.2
click at [412, 270] on ul "1. How much does parking cost? Parking costs 25 PLN per started calendar day. U…" at bounding box center [349, 227] width 344 height 145
click at [386, 260] on li "2. What does the ticket price include? The ticket price includes entry to selec…" at bounding box center [349, 237] width 344 height 49
click at [440, 281] on button "3. I bought a ticket only for one zone, and after entering the Park I decided t…" at bounding box center [349, 281] width 344 height 26
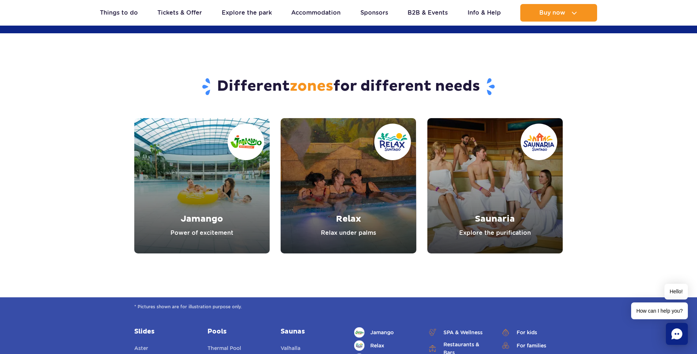
scroll to position [1100, 0]
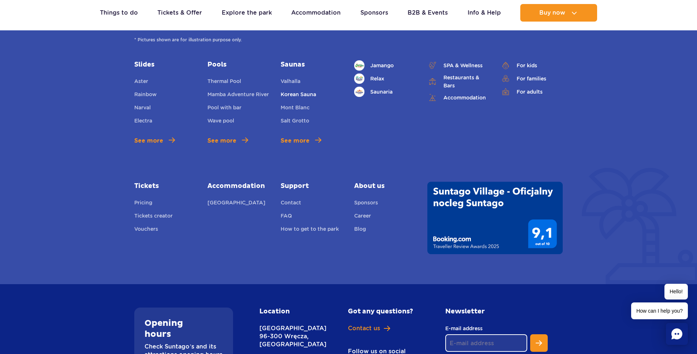
click at [292, 94] on link "Korean Sauna" at bounding box center [298, 95] width 35 height 10
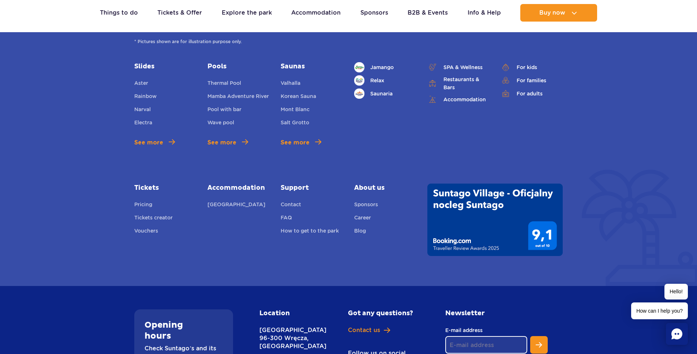
scroll to position [1027, 0]
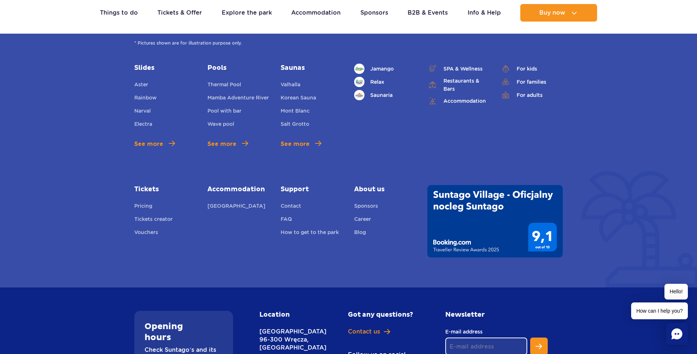
click at [298, 68] on link "Saunas" at bounding box center [312, 68] width 62 height 9
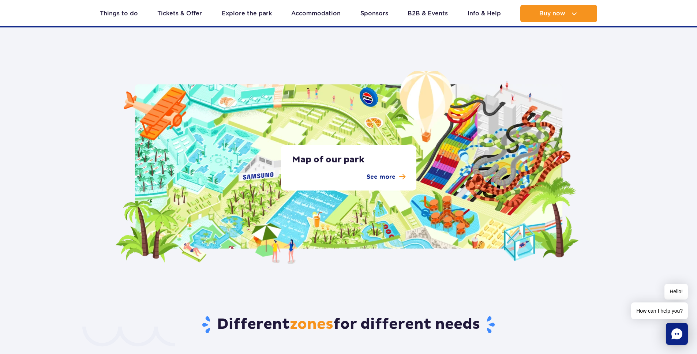
scroll to position [1331, 0]
